Goal: Task Accomplishment & Management: Manage account settings

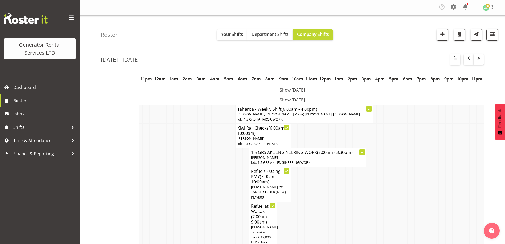
scroll to position [1282, 0]
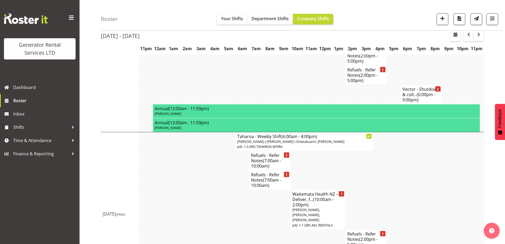
click at [269, 229] on td at bounding box center [267, 238] width 3 height 19
click at [233, 229] on td at bounding box center [233, 238] width 3 height 19
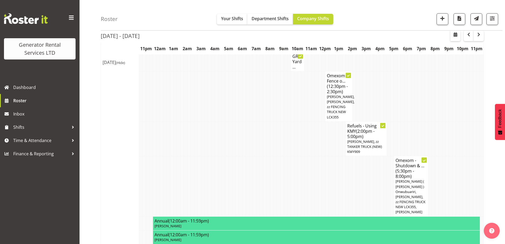
scroll to position [567, 0]
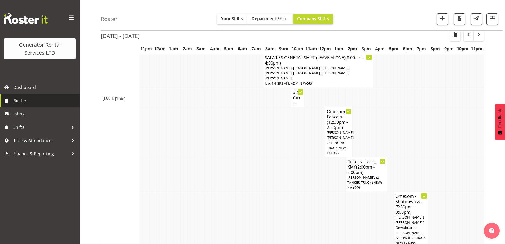
click at [38, 100] on span "Roster" at bounding box center [45, 100] width 64 height 8
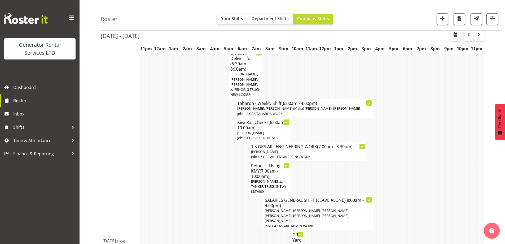
scroll to position [424, 0]
click at [493, 22] on span "button" at bounding box center [492, 20] width 2 height 6
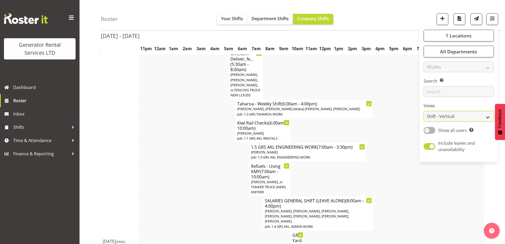
click at [439, 112] on select "Staff Role Shift - Horizontal Shift - Vertical Staff - Location" at bounding box center [458, 116] width 70 height 11
select select "role"
click at [424, 111] on select "Staff Role Shift - Horizontal Shift - Vertical Staff - Location" at bounding box center [458, 116] width 70 height 11
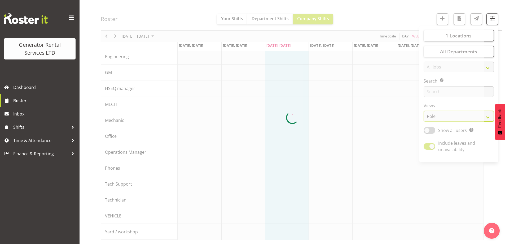
scroll to position [59, 0]
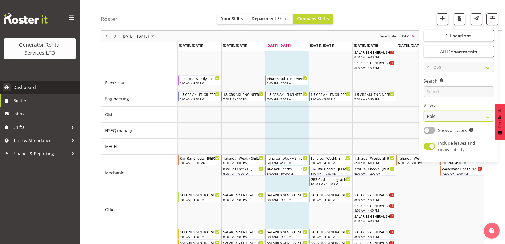
scroll to position [409, 0]
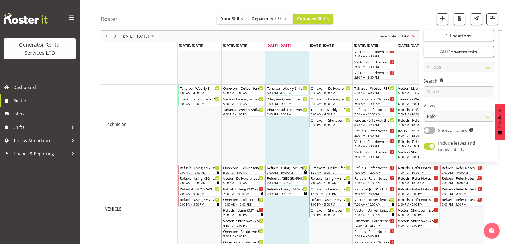
drag, startPoint x: 403, startPoint y: 14, endPoint x: 407, endPoint y: 22, distance: 8.8
click at [403, 14] on div "Roster Your Shifts Department Shifts Company Shifts 1 Locations Clear GRS Auckl…" at bounding box center [301, 15] width 401 height 30
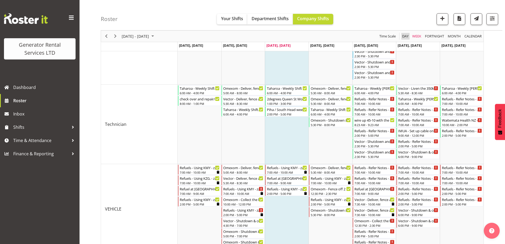
click at [404, 34] on span "Day" at bounding box center [404, 36] width 7 height 7
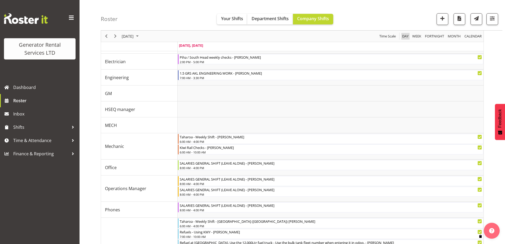
scroll to position [195, 0]
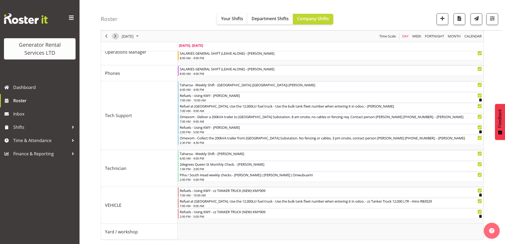
click at [115, 37] on span "Next" at bounding box center [115, 36] width 6 height 7
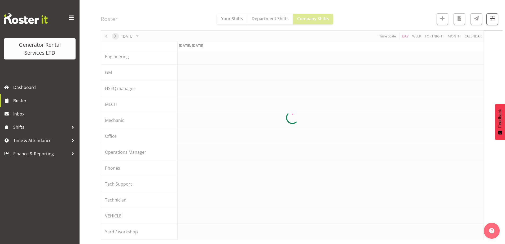
scroll to position [59, 0]
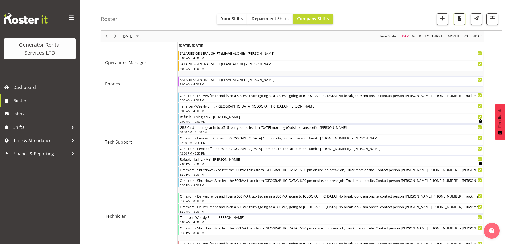
click at [459, 22] on span "button" at bounding box center [459, 18] width 7 height 7
click at [27, 106] on link "Roster" at bounding box center [39, 100] width 79 height 13
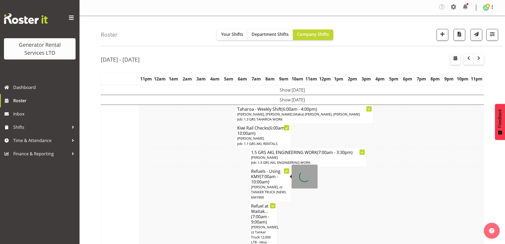
click at [209, 183] on td at bounding box center [209, 184] width 3 height 35
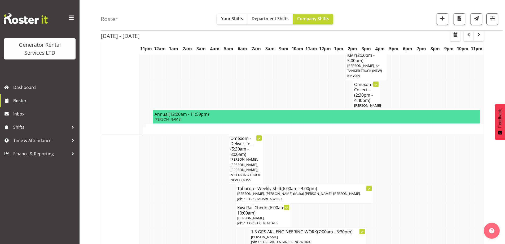
scroll to position [397, 0]
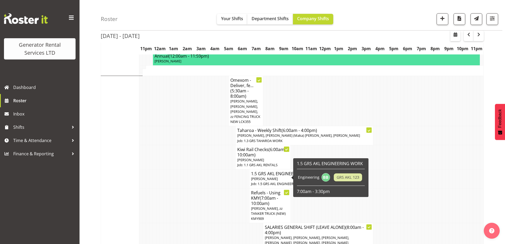
click at [255, 195] on span "(7:00am - 10:00am)" at bounding box center [264, 200] width 27 height 11
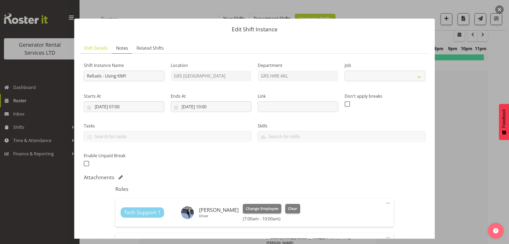
select select "9"
click at [120, 50] on span "Notes" at bounding box center [122, 48] width 12 height 6
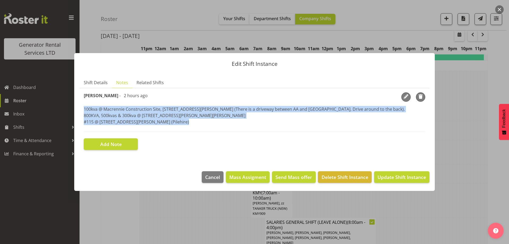
drag, startPoint x: 169, startPoint y: 125, endPoint x: 79, endPoint y: 109, distance: 90.8
click at [79, 109] on section "Shift Details Notes Related Shifts Shift Instance Name Refuels - Using KMY Loca…" at bounding box center [254, 119] width 360 height 94
copy p "100kva @ Macrennie Construction Site, 6 Carr Rd Mt Roskill (There is a driveway…"
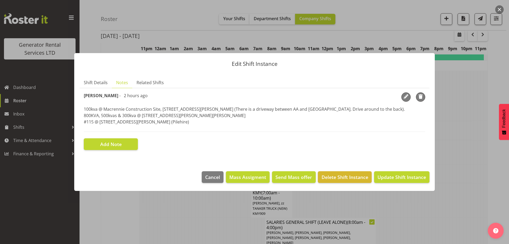
drag, startPoint x: 213, startPoint y: 213, endPoint x: 215, endPoint y: 213, distance: 2.7
click at [213, 213] on div at bounding box center [254, 122] width 509 height 244
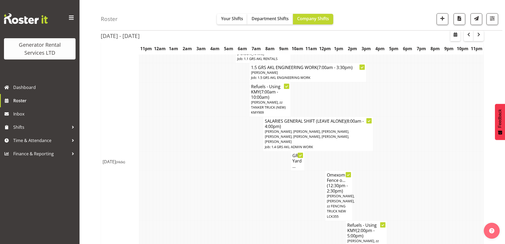
scroll to position [556, 0]
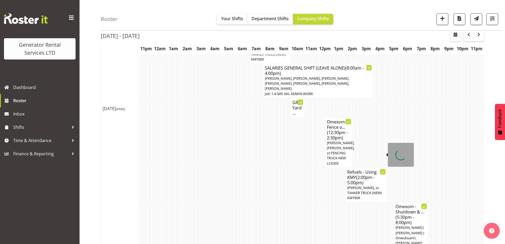
click at [374, 185] on span "[PERSON_NAME], zz TANKER TRUCK (NEW) KMY909" at bounding box center [364, 192] width 35 height 15
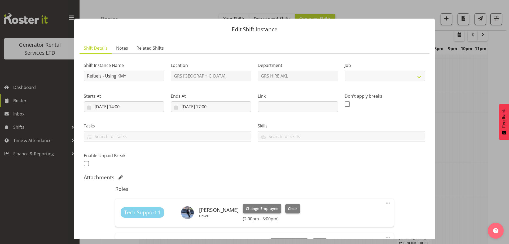
select select "9"
click at [124, 52] on link "Notes" at bounding box center [122, 48] width 20 height 11
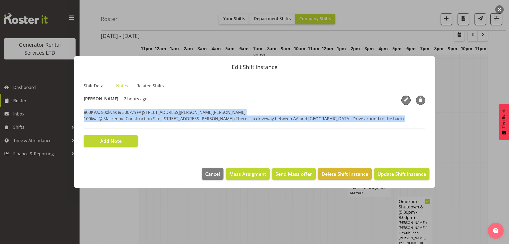
drag, startPoint x: 83, startPoint y: 113, endPoint x: 84, endPoint y: 127, distance: 13.8
click at [84, 127] on section "Shift Instance Name Refuels - Using KMY Location GRS Auckland Department GRS HI…" at bounding box center [254, 121] width 350 height 60
copy p "800KVA, 500kvas & 300kva @ 651 Massey road, 37 Plumley Cres & 46 Cyclamen road,…"
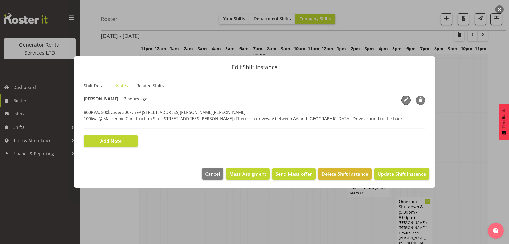
click at [148, 204] on div at bounding box center [254, 122] width 509 height 244
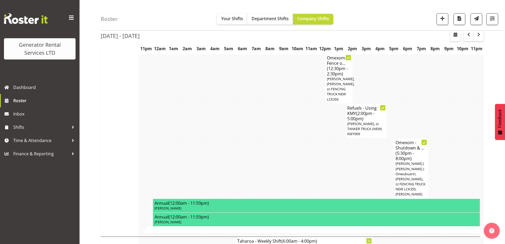
scroll to position [636, 0]
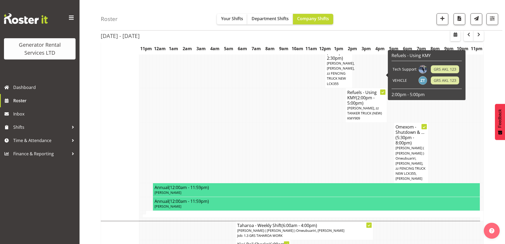
click at [260, 122] on td at bounding box center [260, 152] width 3 height 60
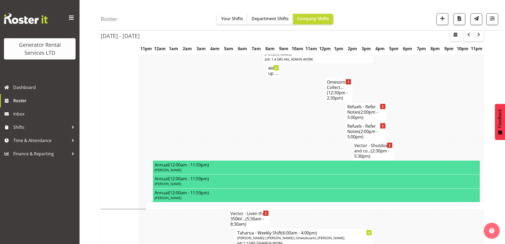
scroll to position [1033, 0]
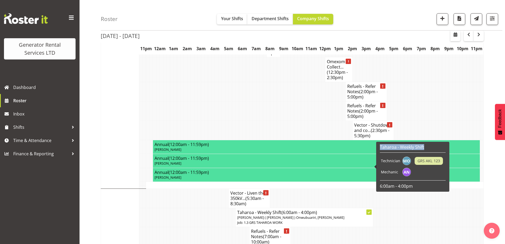
drag, startPoint x: 378, startPoint y: 148, endPoint x: 378, endPoint y: 151, distance: 3.5
click at [378, 151] on div "Taharoa - Weekly Shift Technician GRS AKL 123 Mechanic 6:00am - 4:00pm" at bounding box center [412, 167] width 73 height 50
copy h6 "Taharoa - Weekly Shift"
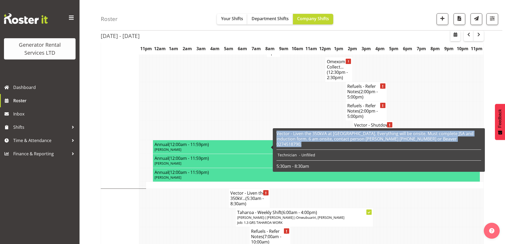
drag, startPoint x: 276, startPoint y: 134, endPoint x: 276, endPoint y: 143, distance: 9.0
click at [276, 143] on div "Vector - Liven the 350kVA at Wairau. Everything will be onsite. Must complete J…" at bounding box center [378, 149] width 207 height 41
copy h6 "Vector - Liven the 350kVA at Wairau. Everything will be onsite. Must complete J…"
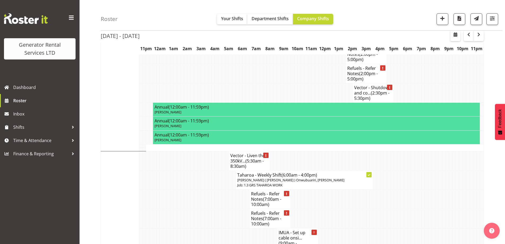
scroll to position [1060, 0]
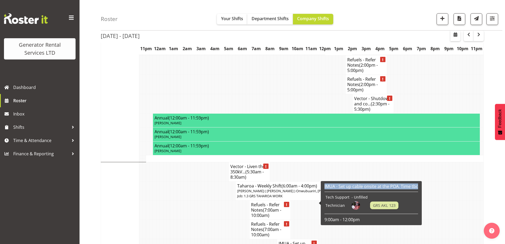
drag, startPoint x: 323, startPoint y: 184, endPoint x: 324, endPoint y: 189, distance: 5.6
click at [324, 189] on div "IMUA - Set up cable onsite at the POA. Time tbc Tech Support - Unfilled Technic…" at bounding box center [371, 202] width 96 height 41
copy h6 "IMUA - Set up cable onsite at the POA. Time tbc"
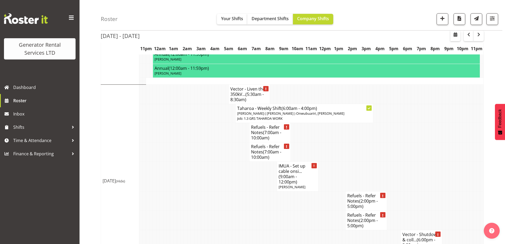
scroll to position [1139, 0]
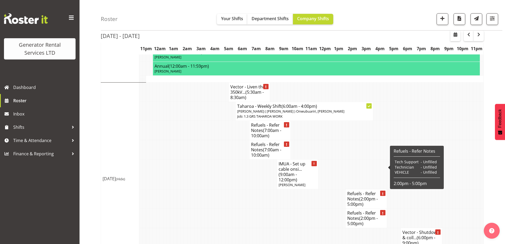
click at [381, 210] on h4 "Refuels - Refer Notes (2:00pm - 5:00pm)" at bounding box center [366, 218] width 38 height 16
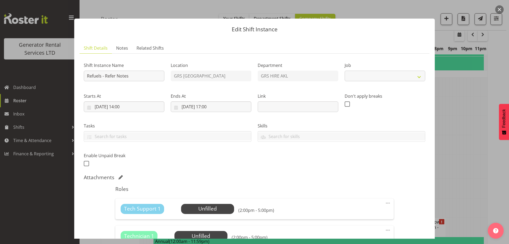
select select "9"
click at [455, 160] on div at bounding box center [254, 122] width 509 height 244
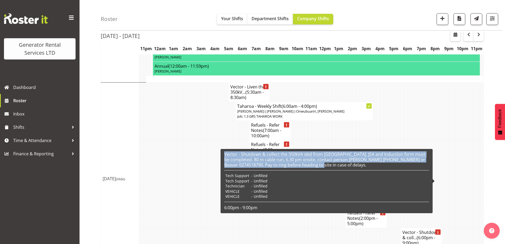
drag, startPoint x: 310, startPoint y: 166, endPoint x: 224, endPoint y: 155, distance: 86.5
click at [224, 155] on div "Vector - Shutdown & collect the 350kVA skid from Wairau. JSA and Induction form…" at bounding box center [326, 180] width 207 height 61
copy h6 "Vector - Shutdown & collect the 350kVA skid from Wairau. JSA and Induction form…"
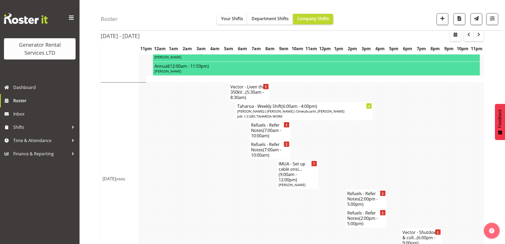
click at [196, 159] on td at bounding box center [195, 174] width 3 height 30
click at [198, 159] on td at bounding box center [199, 174] width 3 height 30
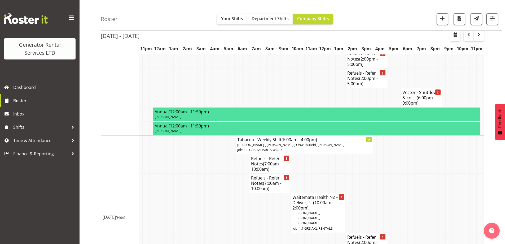
scroll to position [1282, 0]
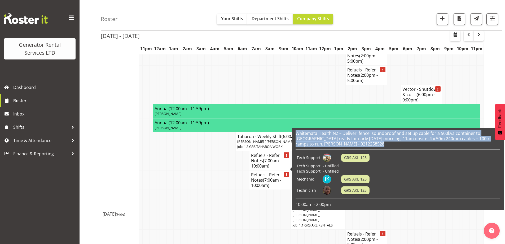
drag, startPoint x: 295, startPoint y: 132, endPoint x: 293, endPoint y: 148, distance: 16.2
click at [293, 148] on div "Waitemata Health NZ – Deliver, fence, soundproof and set up cable for a 500kva …" at bounding box center [398, 169] width 212 height 82
copy h6 "Waitemata Health NZ – Deliver, fence, soundproof and set up cable for a 500kva …"
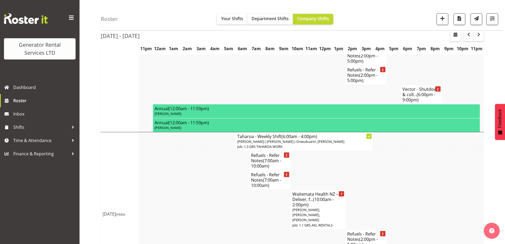
click at [213, 229] on td at bounding box center [212, 238] width 3 height 19
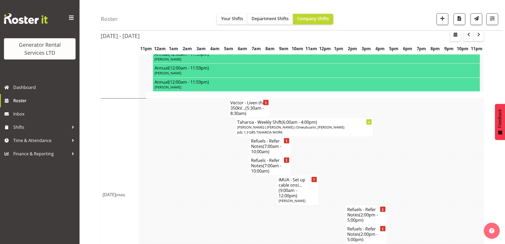
scroll to position [1123, 0]
click at [195, 175] on td at bounding box center [195, 190] width 3 height 30
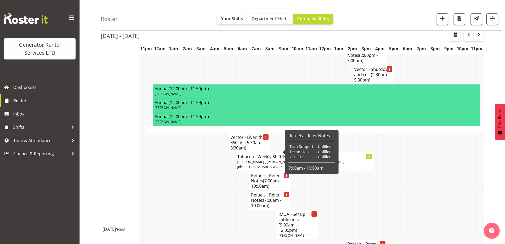
scroll to position [1070, 0]
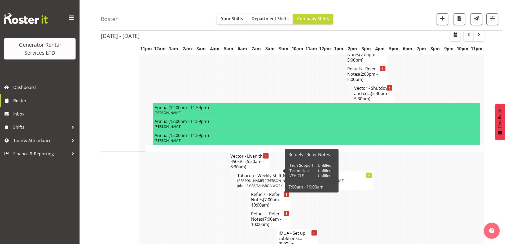
click at [222, 228] on td at bounding box center [223, 243] width 3 height 30
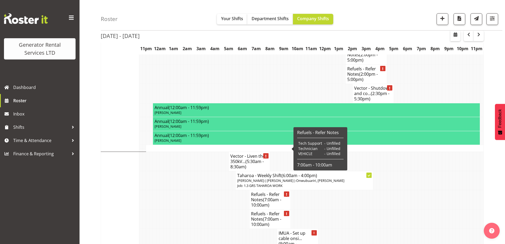
click at [255, 196] on span "(7:00am - 10:00am)" at bounding box center [266, 201] width 30 height 11
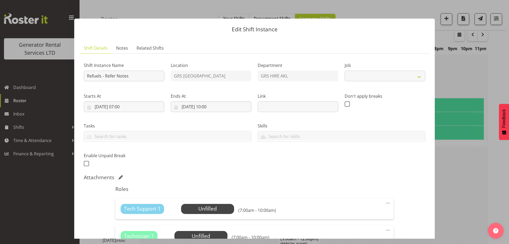
select select "9"
click at [123, 50] on span "Notes" at bounding box center [122, 48] width 12 height 6
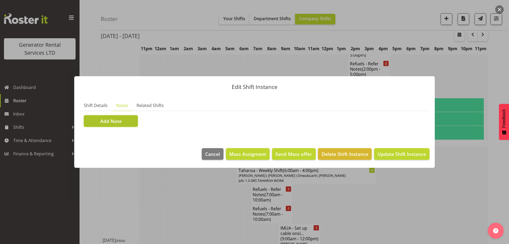
click at [125, 125] on button "Add Note" at bounding box center [111, 121] width 54 height 12
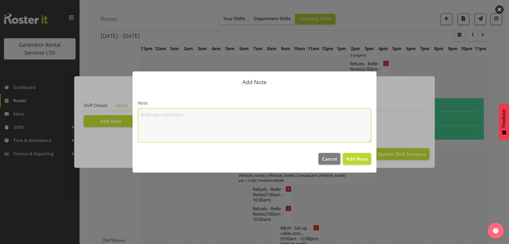
click at [183, 119] on textarea at bounding box center [254, 125] width 233 height 34
paste textarea "100kva @ Macrennie Construction Site, 6 Carr Rd Mt Roskill (There is a driveway…"
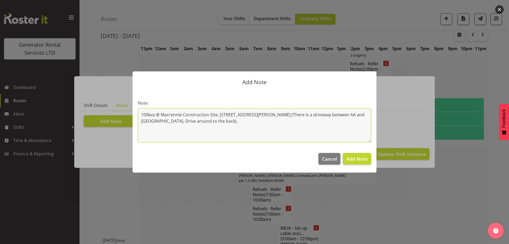
click at [193, 122] on textarea "100kva @ Macrennie Construction Site, 6 Carr Rd Mt Roskill (There is a driveway…" at bounding box center [254, 125] width 233 height 34
paste textarea "#115 @ 102 Langley Rd, Wiri (Pilehire)"
type textarea "100kva @ Macrennie Construction Site, 6 Carr Rd Mt Roskill (There is a driveway…"
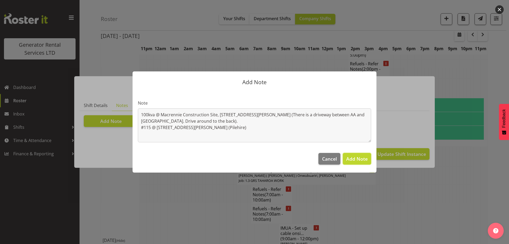
drag, startPoint x: 356, startPoint y: 155, endPoint x: 354, endPoint y: 154, distance: 2.8
click at [356, 156] on button "Add Note" at bounding box center [357, 159] width 28 height 12
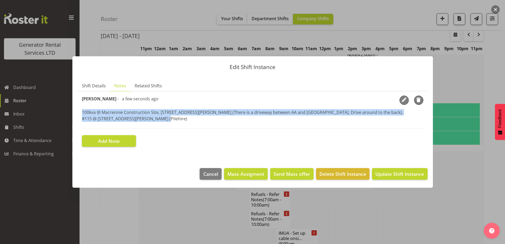
drag, startPoint x: 163, startPoint y: 121, endPoint x: 79, endPoint y: 111, distance: 84.9
click at [79, 111] on section "Shift Instance Name Refuels - Refer Notes Location GRS Auckland Department GRS …" at bounding box center [253, 121] width 350 height 60
copy p "100kva @ Macrennie Construction Site, 6 Carr Rd Mt Roskill (There is a driveway…"
click at [88, 85] on span "Shift Details" at bounding box center [94, 85] width 24 height 6
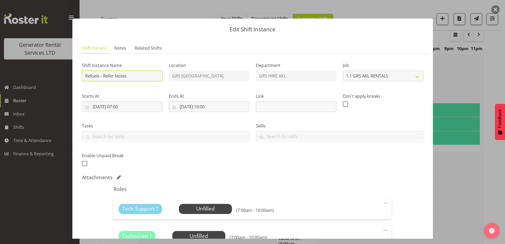
drag, startPoint x: 127, startPoint y: 75, endPoint x: 104, endPoint y: 76, distance: 23.9
click at [104, 76] on input "Refuels - Refer Notes" at bounding box center [122, 75] width 81 height 11
type input "Refuels - Using KMY"
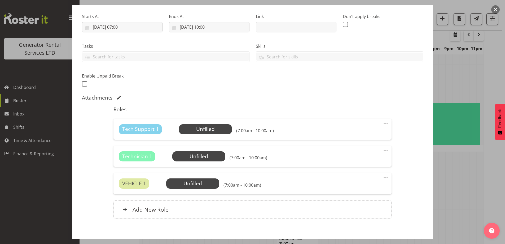
drag, startPoint x: 383, startPoint y: 149, endPoint x: 380, endPoint y: 156, distance: 7.0
click at [383, 150] on span at bounding box center [385, 150] width 6 height 6
click at [355, 187] on div "Edit Cover Role Delete" at bounding box center [363, 172] width 51 height 33
click at [343, 182] on link "Delete" at bounding box center [363, 182] width 51 height 10
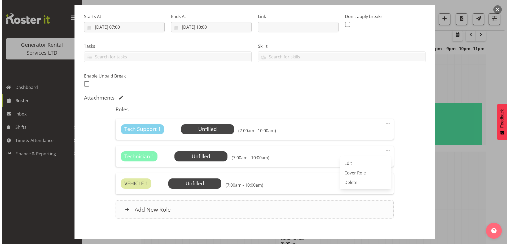
scroll to position [79, 0]
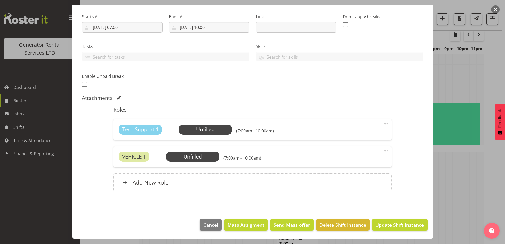
click at [209, 135] on div "Tech Support 1 Unfilled Select Employee (7:00am - 10:00am) Edit Cover Role Dele…" at bounding box center [252, 129] width 278 height 21
click at [210, 130] on span "Select Employee" at bounding box center [205, 129] width 39 height 8
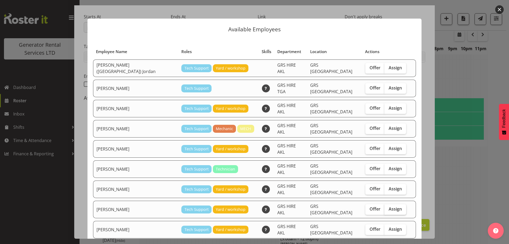
click at [388, 206] on span "Assign" at bounding box center [394, 208] width 13 height 5
click at [384, 207] on input "Assign" at bounding box center [385, 208] width 3 height 3
checkbox input "true"
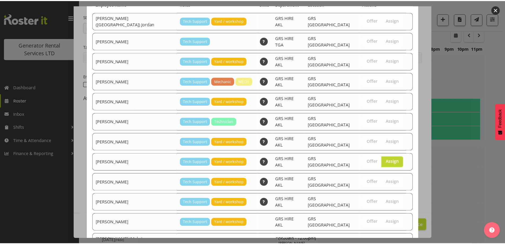
scroll to position [74, 0]
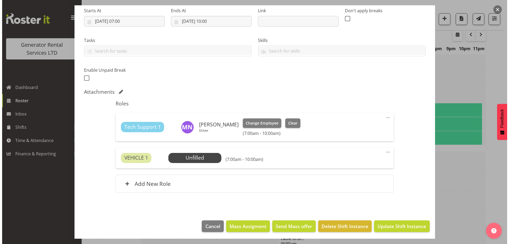
scroll to position [87, 0]
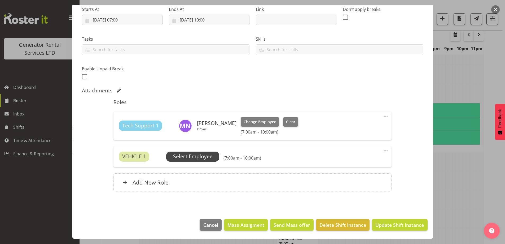
click at [209, 153] on span "Select Employee" at bounding box center [192, 156] width 39 height 8
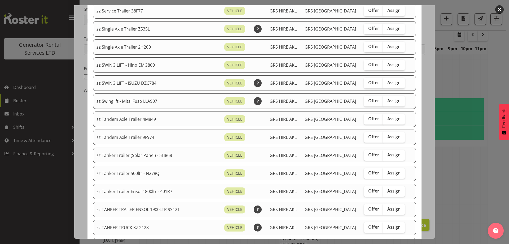
scroll to position [397, 0]
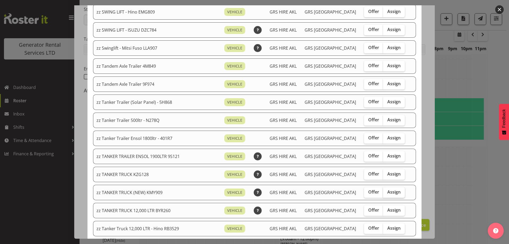
click at [390, 191] on span "Assign" at bounding box center [393, 191] width 13 height 5
click at [386, 191] on input "Assign" at bounding box center [384, 191] width 3 height 3
checkbox input "true"
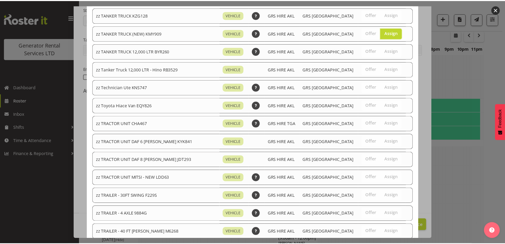
scroll to position [669, 0]
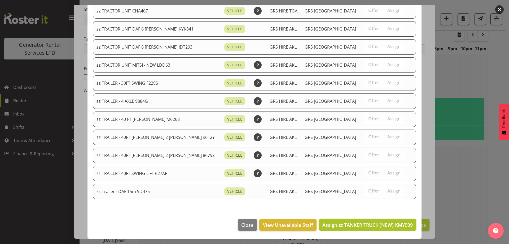
click at [386, 225] on span "Assign zz TANKER TRUCK (NEW) KMY909" at bounding box center [367, 224] width 90 height 6
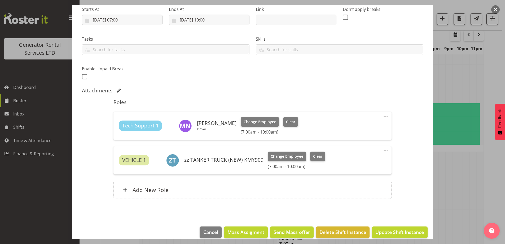
scroll to position [0, 0]
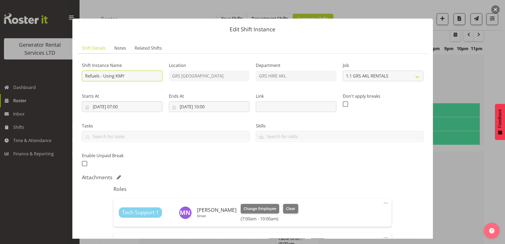
drag, startPoint x: 130, startPoint y: 78, endPoint x: 86, endPoint y: 77, distance: 44.3
click at [86, 77] on input "Refuels - Using KMY" at bounding box center [122, 75] width 81 height 11
drag, startPoint x: 116, startPoint y: 47, endPoint x: 119, endPoint y: 47, distance: 2.9
click at [116, 47] on span "Notes" at bounding box center [120, 48] width 12 height 6
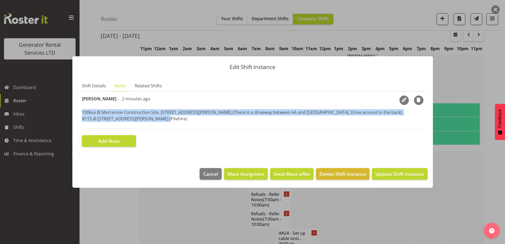
drag, startPoint x: 160, startPoint y: 120, endPoint x: 78, endPoint y: 113, distance: 81.9
click at [78, 113] on section "Shift Instance Name Refuels - Using KMY Location GRS Auckland Department GRS HI…" at bounding box center [253, 121] width 350 height 60
copy p "100kva @ Macrennie Construction Site, 6 Carr Rd Mt Roskill (There is a driveway…"
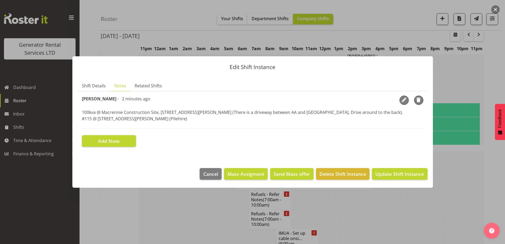
click at [209, 226] on div at bounding box center [252, 122] width 505 height 244
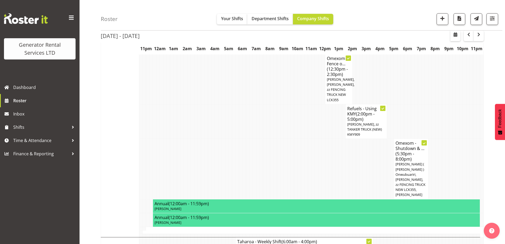
scroll to position [752, 0]
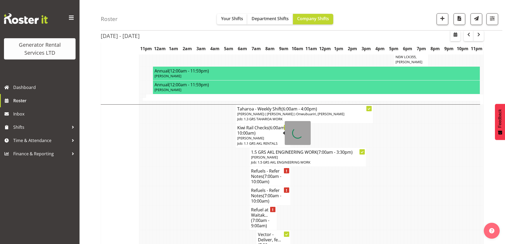
click at [264, 173] on span "(7:00am - 10:00am)" at bounding box center [266, 178] width 30 height 11
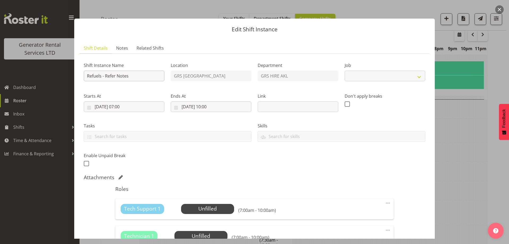
select select "9"
click at [459, 156] on div at bounding box center [254, 122] width 509 height 244
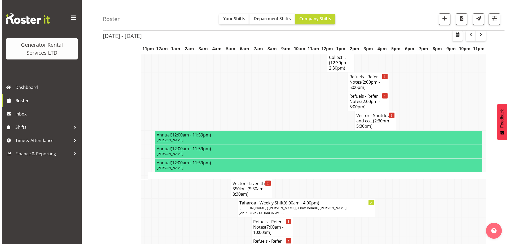
scroll to position [1097, 0]
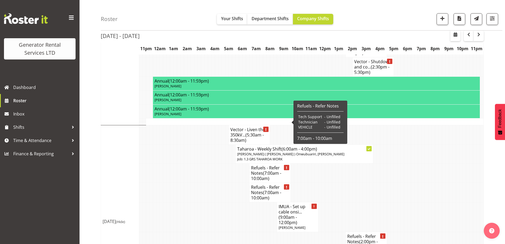
click at [260, 165] on h4 "Refuels - Refer Notes (7:00am - 10:00am)" at bounding box center [270, 173] width 38 height 16
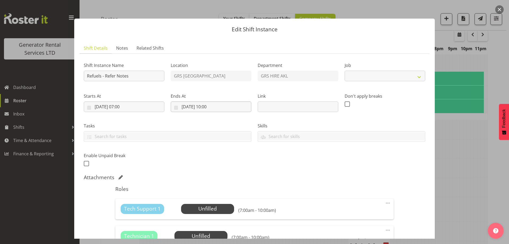
select select "9"
click at [121, 49] on span "Notes" at bounding box center [122, 48] width 12 height 6
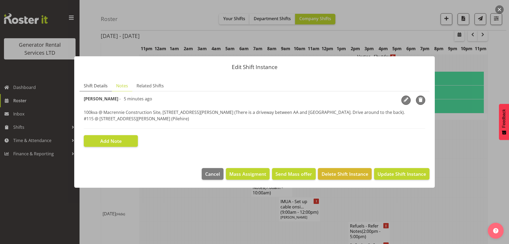
click at [87, 83] on span "Shift Details" at bounding box center [96, 85] width 24 height 6
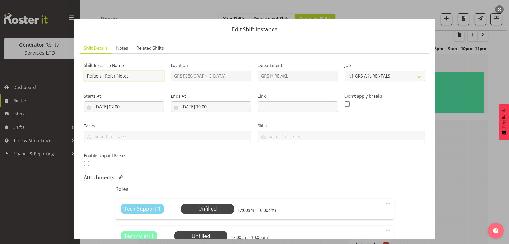
drag, startPoint x: 128, startPoint y: 75, endPoint x: 105, endPoint y: 76, distance: 22.8
click at [105, 76] on input "Refuels - Refer Notes" at bounding box center [124, 75] width 81 height 11
type input "Refuels - Using KMY"
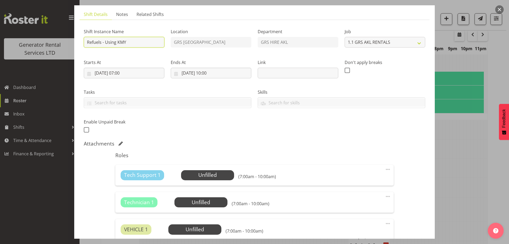
scroll to position [107, 0]
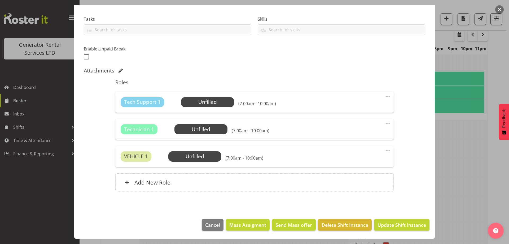
click at [388, 122] on div "Technician 1 Unfilled Select Employee (7:00am - 10:00am) Edit Cover Role Delete" at bounding box center [254, 129] width 278 height 21
drag, startPoint x: 384, startPoint y: 123, endPoint x: 382, endPoint y: 132, distance: 9.3
click at [385, 123] on span at bounding box center [388, 123] width 6 height 6
click at [362, 154] on link "Delete" at bounding box center [365, 155] width 51 height 10
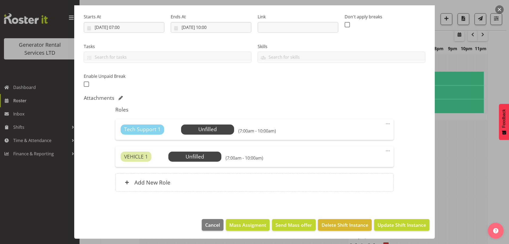
scroll to position [79, 0]
click at [211, 129] on span "Select Employee" at bounding box center [207, 129] width 39 height 8
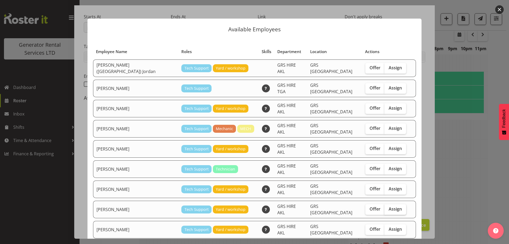
click at [390, 204] on label "Assign" at bounding box center [395, 209] width 22 height 11
click at [388, 207] on input "Assign" at bounding box center [385, 208] width 3 height 3
checkbox input "true"
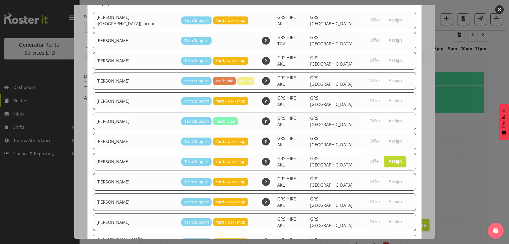
scroll to position [74, 0]
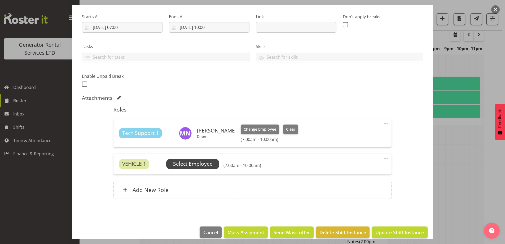
click at [209, 161] on span "Select Employee" at bounding box center [192, 164] width 39 height 8
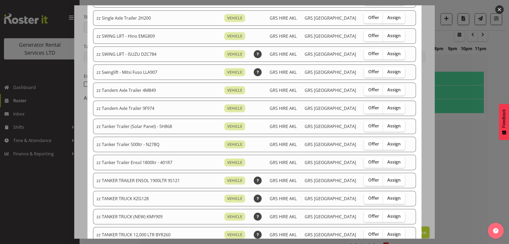
scroll to position [424, 0]
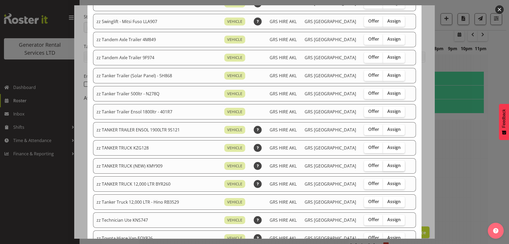
click at [387, 165] on span "Assign" at bounding box center [393, 164] width 13 height 5
click at [386, 165] on input "Assign" at bounding box center [384, 164] width 3 height 3
checkbox input "true"
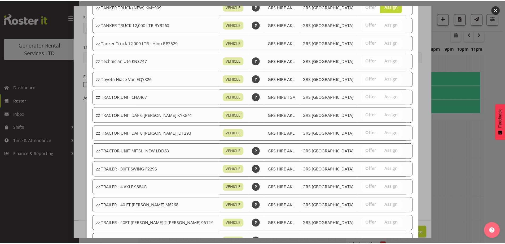
scroll to position [669, 0]
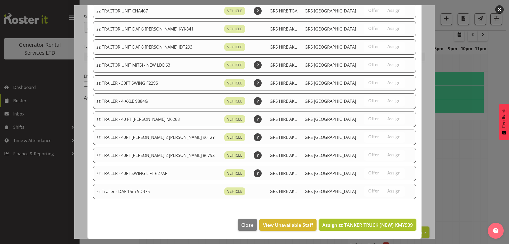
click at [375, 223] on span "Assign zz TANKER TRUCK (NEW) KMY909" at bounding box center [367, 224] width 90 height 6
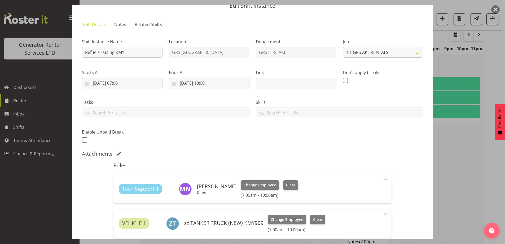
scroll to position [0, 0]
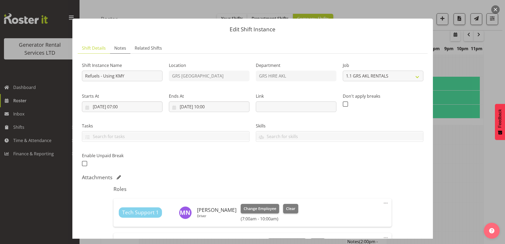
drag, startPoint x: 119, startPoint y: 46, endPoint x: 133, endPoint y: 58, distance: 18.4
click at [119, 47] on span "Notes" at bounding box center [120, 48] width 12 height 6
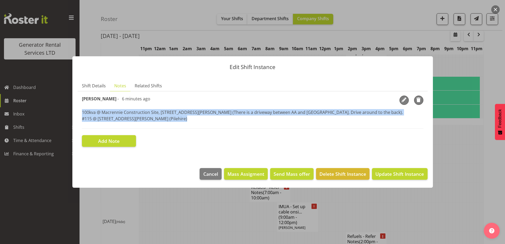
drag, startPoint x: 161, startPoint y: 123, endPoint x: 80, endPoint y: 112, distance: 82.0
click at [80, 112] on section "Shift Instance Name Refuels - Using KMY Location GRS Auckland Department GRS HI…" at bounding box center [253, 121] width 350 height 60
copy p "100kva @ Macrennie Construction Site, 6 Carr Rd Mt Roskill (There is a driveway…"
drag, startPoint x: 96, startPoint y: 86, endPoint x: 104, endPoint y: 89, distance: 7.8
click at [96, 86] on span "Shift Details" at bounding box center [94, 85] width 24 height 6
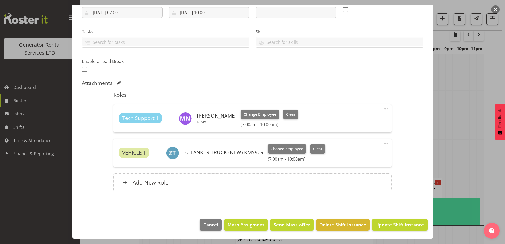
scroll to position [1229, 0]
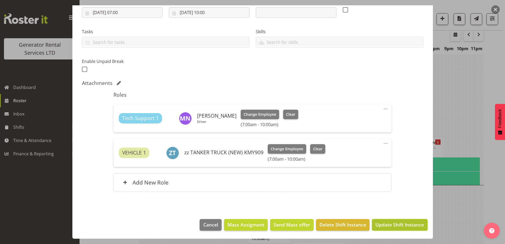
click at [385, 222] on span "Update Shift Instance" at bounding box center [399, 224] width 48 height 7
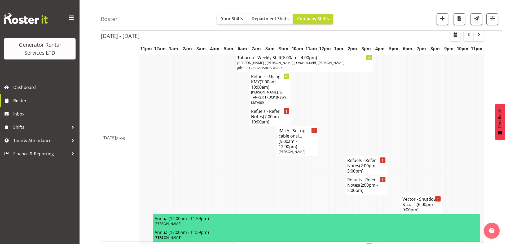
scroll to position [1211, 0]
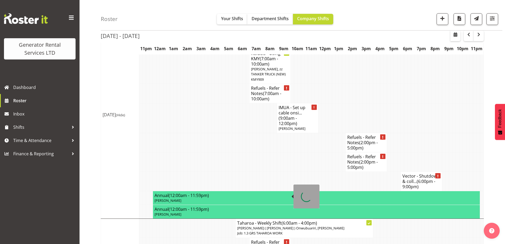
click at [273, 239] on h4 "Refuels - Refer Notes (7:00am - 10:00am)" at bounding box center [270, 247] width 38 height 16
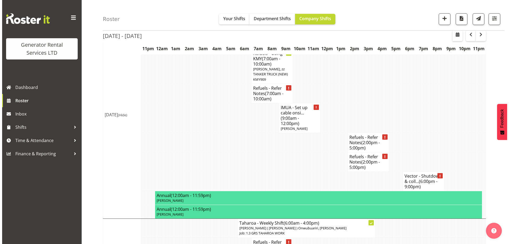
scroll to position [1203, 0]
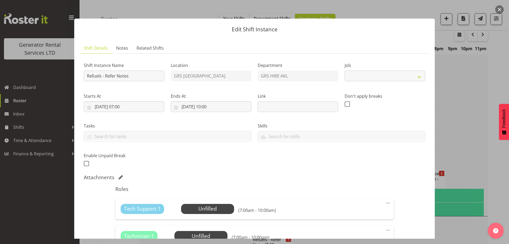
select select "9"
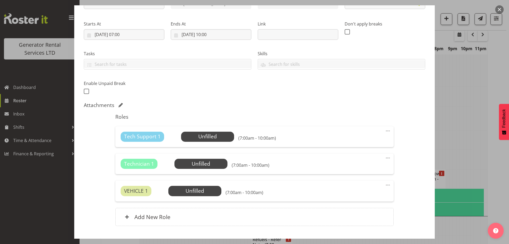
scroll to position [1, 0]
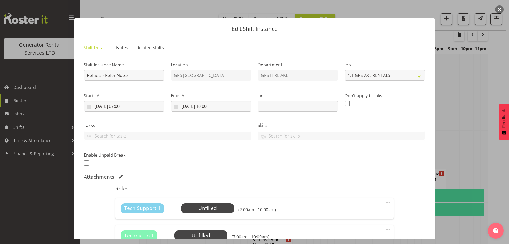
click at [123, 48] on span "Notes" at bounding box center [122, 47] width 12 height 6
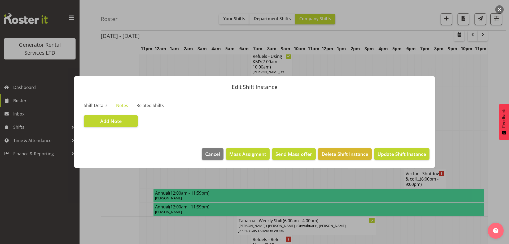
scroll to position [0, 0]
click at [117, 120] on span "Add Note" at bounding box center [110, 120] width 21 height 7
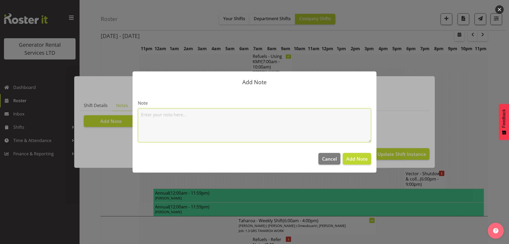
click at [156, 113] on textarea at bounding box center [254, 125] width 233 height 34
paste textarea "100kva @ Macrennie Construction Site, 6 Carr Rd Mt Roskill (There is a driveway…"
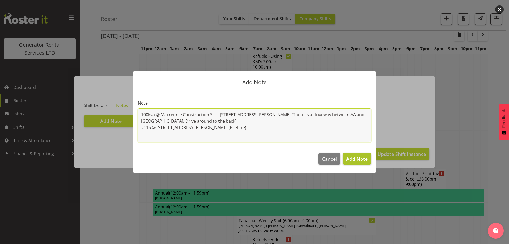
type textarea "100kva @ Macrennie Construction Site, 6 Carr Rd Mt Roskill (There is a driveway…"
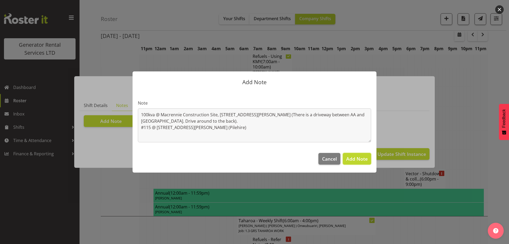
click at [347, 158] on span "Add Note" at bounding box center [356, 158] width 21 height 6
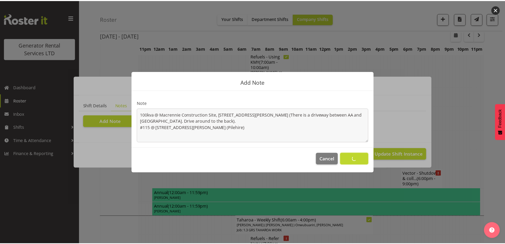
scroll to position [1211, 0]
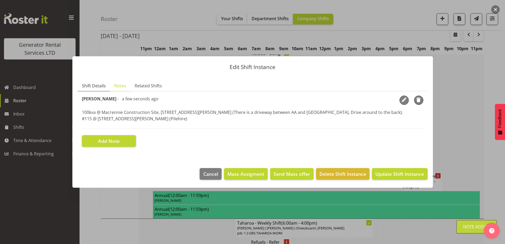
click at [94, 88] on span "Shift Details" at bounding box center [94, 85] width 24 height 6
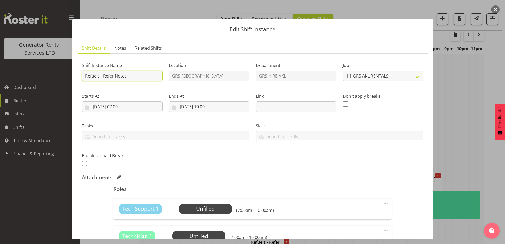
drag, startPoint x: 131, startPoint y: 78, endPoint x: 104, endPoint y: 78, distance: 26.8
click at [104, 78] on input "Refuels - Refer Notes" at bounding box center [122, 75] width 81 height 11
type input "Refuels - Using KMY"
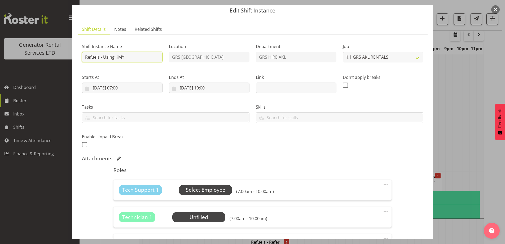
scroll to position [26, 0]
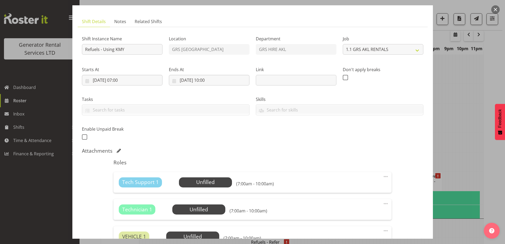
click at [383, 203] on span at bounding box center [385, 203] width 6 height 6
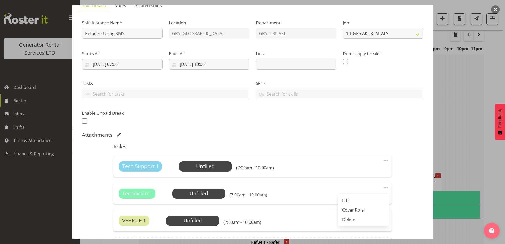
scroll to position [106, 0]
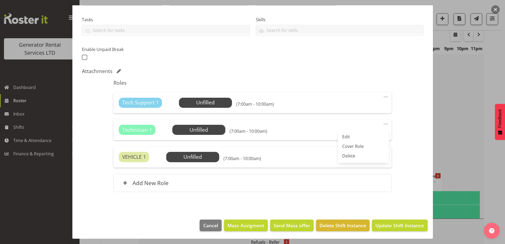
click at [346, 160] on div "Edit Cover Role Delete" at bounding box center [363, 146] width 51 height 33
click at [346, 156] on link "Delete" at bounding box center [363, 156] width 51 height 10
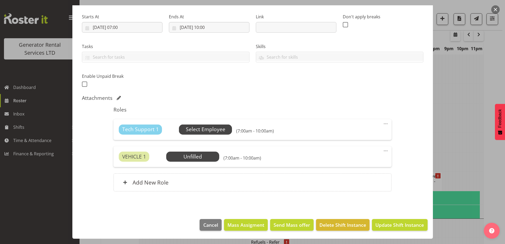
click at [217, 127] on span "Select Employee" at bounding box center [205, 129] width 39 height 8
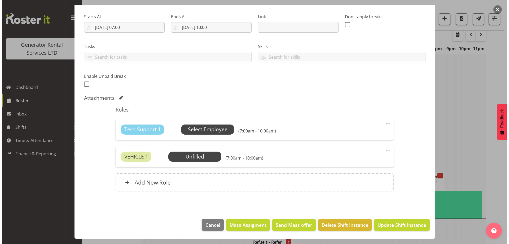
scroll to position [1203, 0]
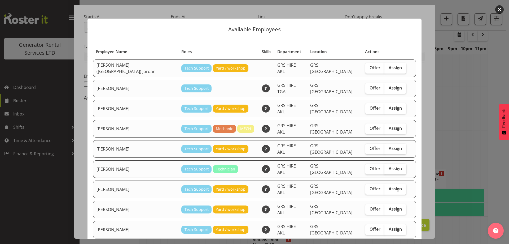
click at [388, 166] on span "Assign" at bounding box center [394, 168] width 13 height 5
click at [384, 167] on input "Assign" at bounding box center [385, 168] width 3 height 3
checkbox input "true"
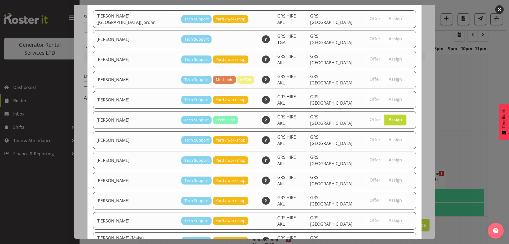
scroll to position [74, 0]
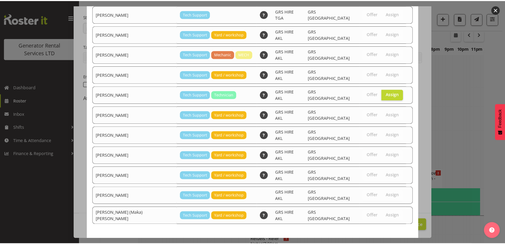
scroll to position [1211, 0]
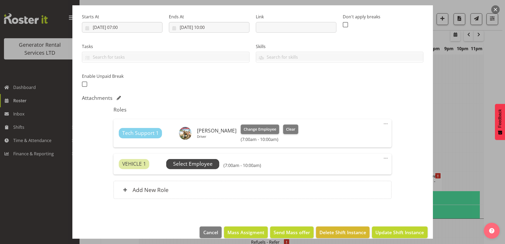
click at [209, 163] on span "Select Employee" at bounding box center [192, 164] width 39 height 8
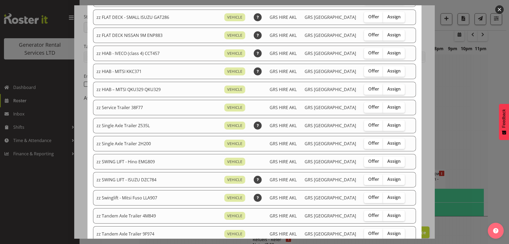
scroll to position [397, 0]
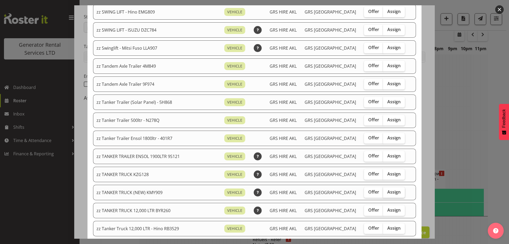
click at [389, 193] on span "Assign" at bounding box center [393, 191] width 13 height 5
click at [386, 193] on input "Assign" at bounding box center [384, 191] width 3 height 3
checkbox input "true"
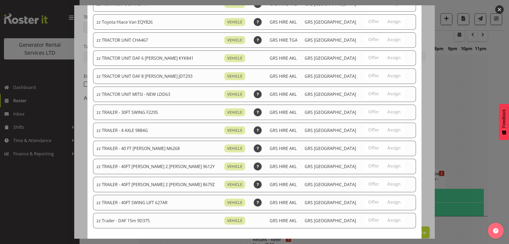
scroll to position [669, 0]
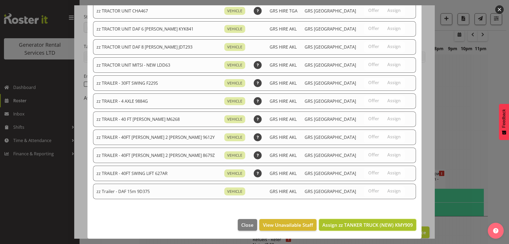
click at [384, 223] on span "Assign zz TANKER TRUCK (NEW) KMY909" at bounding box center [367, 224] width 90 height 6
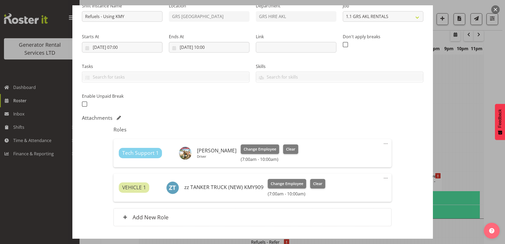
scroll to position [94, 0]
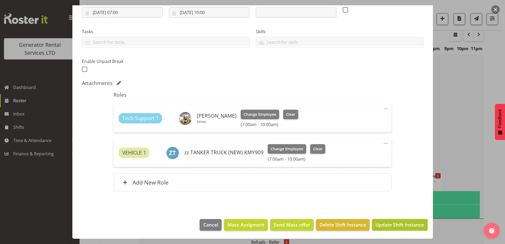
click at [381, 222] on span "Update Shift Instance" at bounding box center [399, 224] width 48 height 7
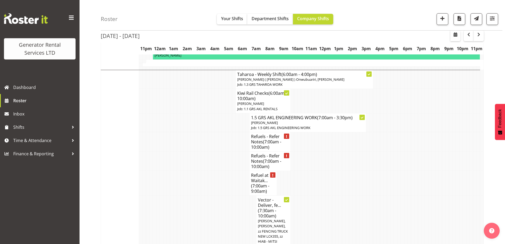
scroll to position [840, 0]
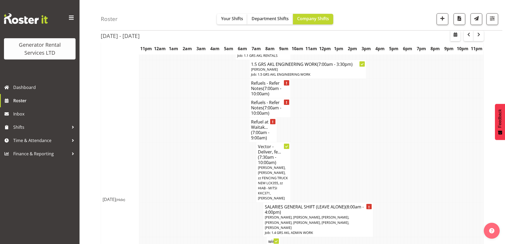
click at [224, 237] on td at bounding box center [223, 244] width 3 height 14
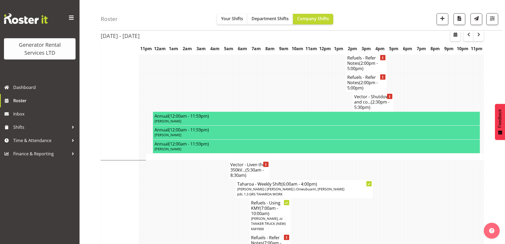
scroll to position [1132, 0]
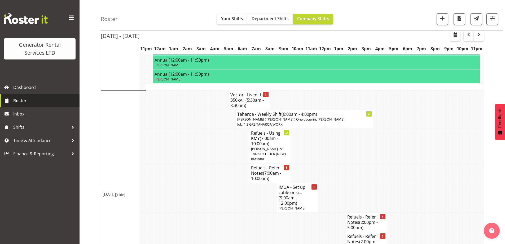
click at [51, 102] on span "Roster" at bounding box center [45, 100] width 64 height 8
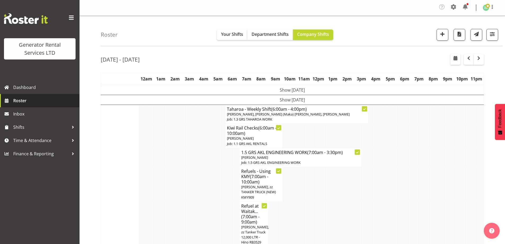
click at [49, 100] on span "Roster" at bounding box center [45, 100] width 64 height 8
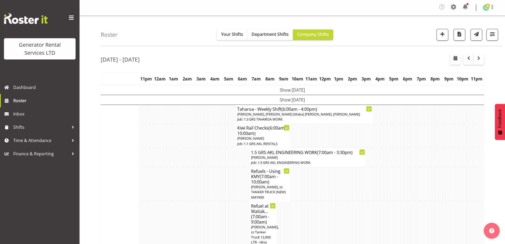
click at [208, 201] on td at bounding box center [209, 226] width 3 height 50
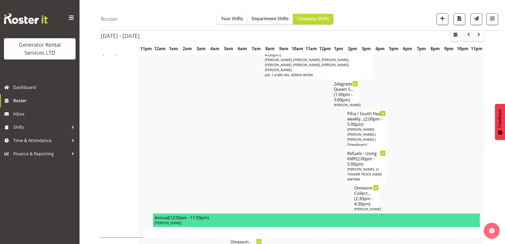
scroll to position [291, 0]
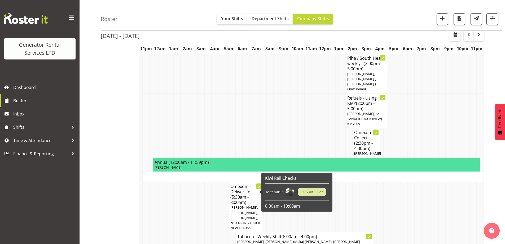
click at [175, 232] on td at bounding box center [175, 241] width 3 height 19
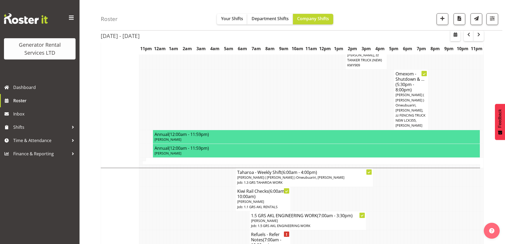
scroll to position [768, 0]
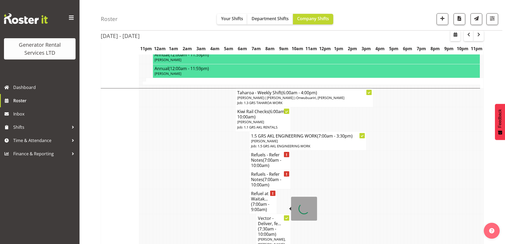
click at [214, 214] on td at bounding box center [212, 244] width 3 height 60
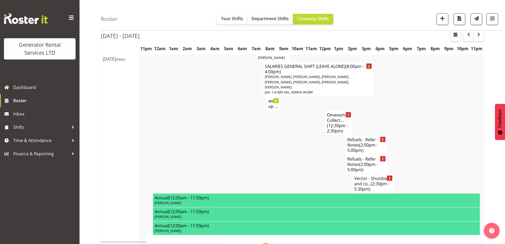
scroll to position [980, 0]
click at [247, 154] on td at bounding box center [247, 163] width 3 height 19
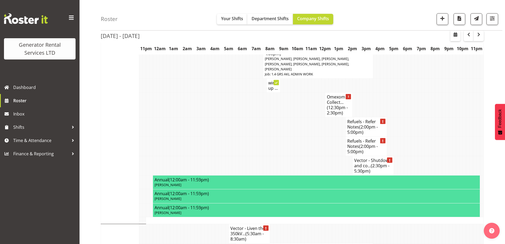
scroll to position [1007, 0]
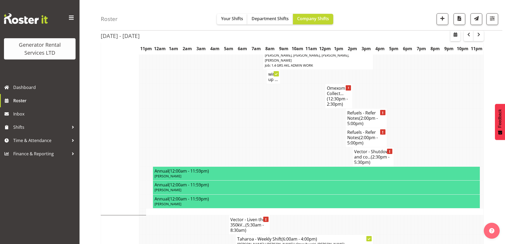
click at [213, 234] on td at bounding box center [212, 243] width 3 height 19
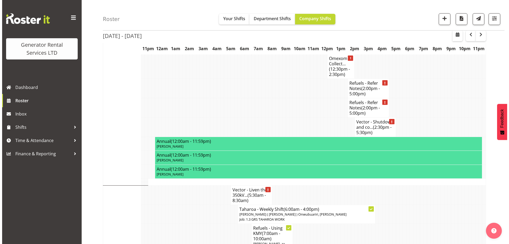
scroll to position [1086, 0]
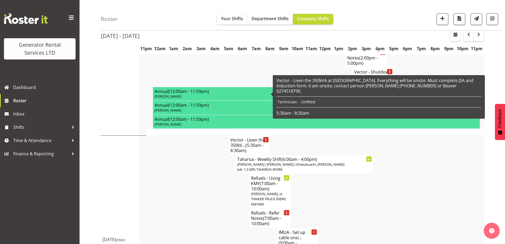
click at [246, 137] on h4 "Vector - Liven the 350kV... (5:30am - 8:30am)" at bounding box center [249, 145] width 38 height 16
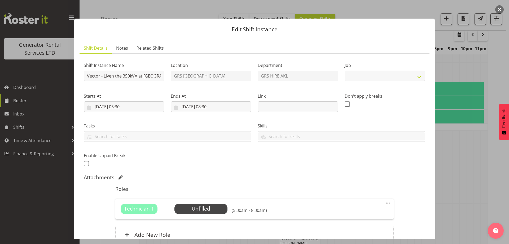
select select "7504"
click at [186, 207] on span "Select Employee" at bounding box center [200, 209] width 39 height 8
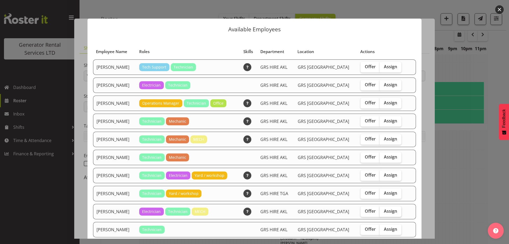
click at [384, 209] on span "Assign" at bounding box center [390, 210] width 13 height 5
click at [383, 209] on input "Assign" at bounding box center [380, 210] width 3 height 3
checkbox input "true"
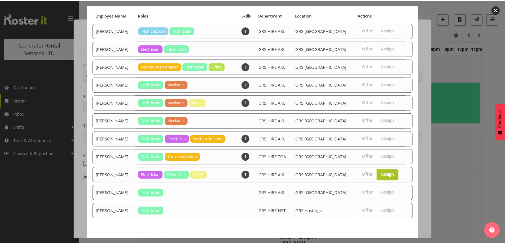
scroll to position [56, 0]
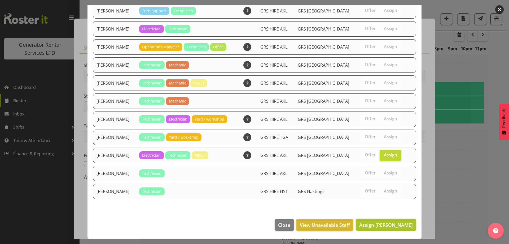
click at [386, 225] on span "Assign Sam Peters" at bounding box center [386, 224] width 54 height 6
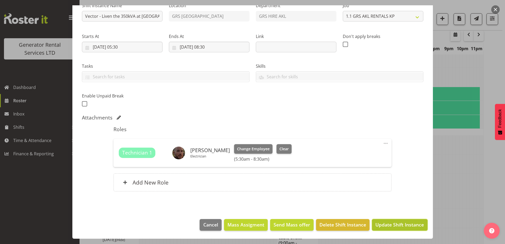
click at [391, 226] on span "Update Shift Instance" at bounding box center [399, 224] width 48 height 7
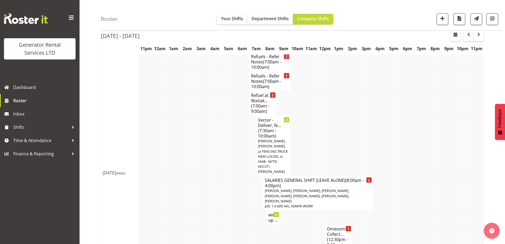
scroll to position [893, 0]
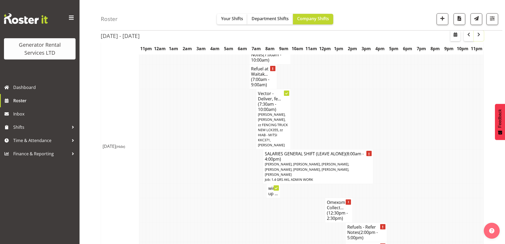
click at [480, 38] on span "button" at bounding box center [478, 34] width 6 height 6
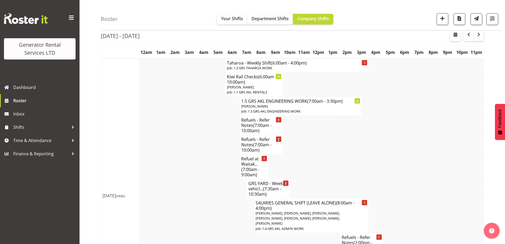
click at [180, 183] on td at bounding box center [181, 188] width 4 height 19
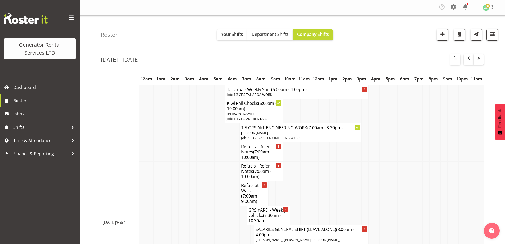
scroll to position [79, 0]
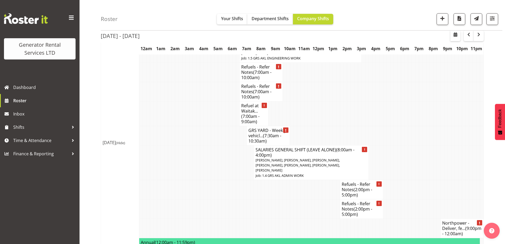
click at [438, 179] on td at bounding box center [439, 188] width 4 height 19
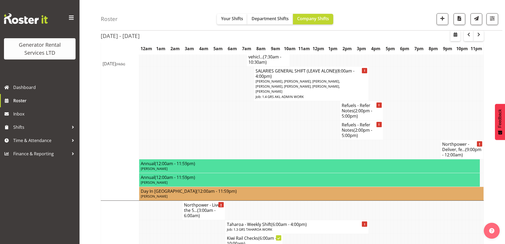
scroll to position [212, 0]
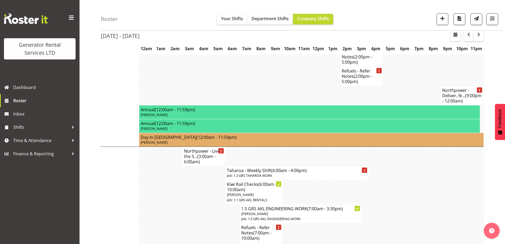
click at [181, 204] on td at bounding box center [181, 213] width 4 height 19
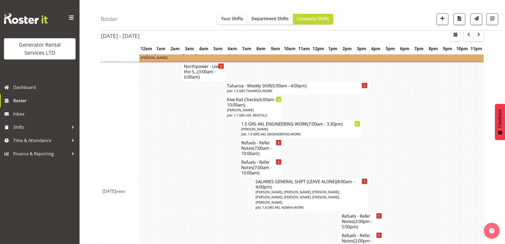
scroll to position [291, 0]
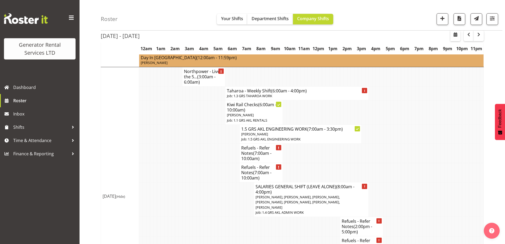
click at [206, 150] on td at bounding box center [206, 152] width 4 height 19
click at [204, 189] on td at bounding box center [206, 199] width 4 height 34
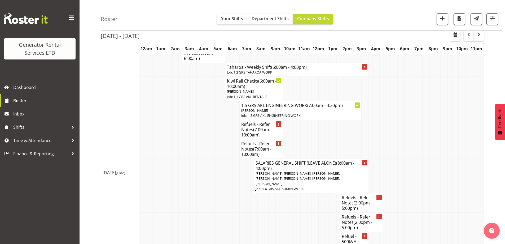
scroll to position [185, 0]
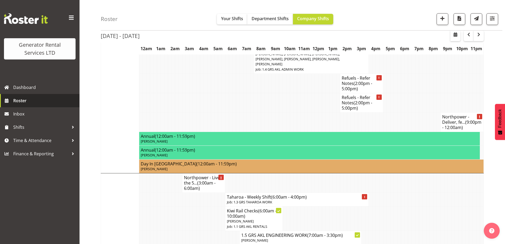
click at [28, 100] on span "Roster" at bounding box center [45, 100] width 64 height 8
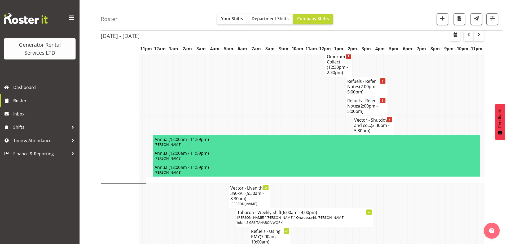
scroll to position [1033, 0]
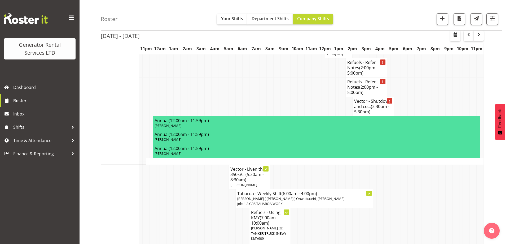
scroll to position [1086, 0]
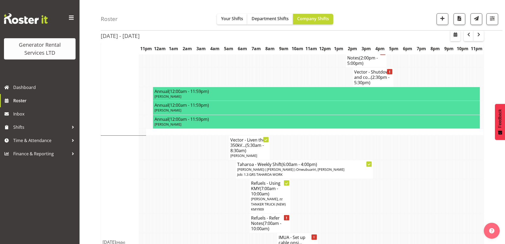
click at [205, 179] on td at bounding box center [206, 196] width 3 height 35
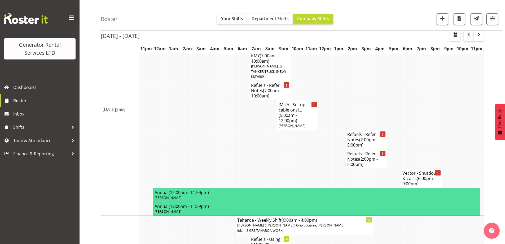
scroll to position [1318, 0]
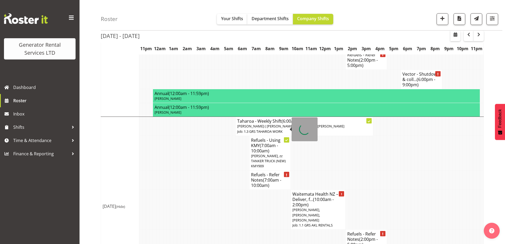
click at [223, 229] on td at bounding box center [223, 238] width 3 height 19
click at [219, 229] on td at bounding box center [219, 238] width 3 height 19
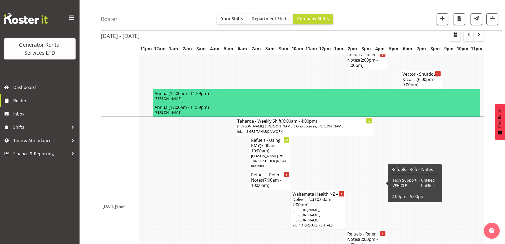
click at [248, 229] on td at bounding box center [247, 238] width 3 height 19
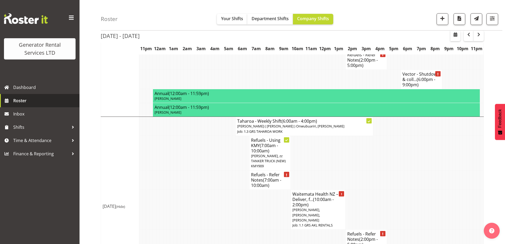
click at [42, 101] on span "Roster" at bounding box center [45, 100] width 64 height 8
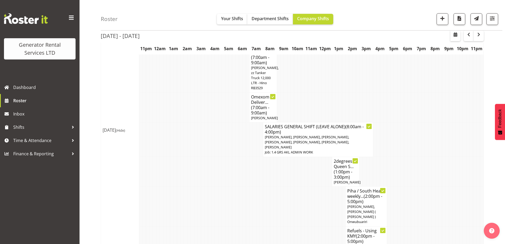
click at [208, 139] on td at bounding box center [209, 139] width 3 height 34
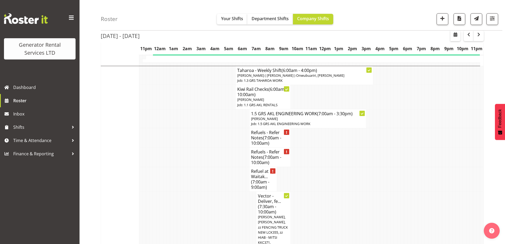
scroll to position [795, 0]
